Goal: Information Seeking & Learning: Understand process/instructions

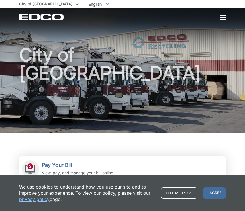
click at [225, 18] on div at bounding box center [223, 17] width 6 height 1
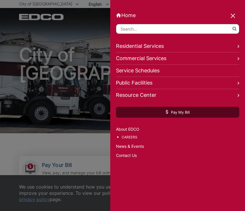
click at [227, 16] on link "Home" at bounding box center [177, 15] width 123 height 6
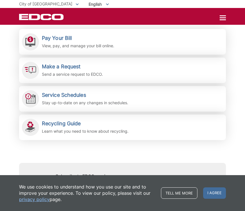
scroll to position [127, 0]
click at [80, 127] on div "Recycling Guide Learn what you need to know about recycling." at bounding box center [85, 127] width 87 height 14
